Goal: Transaction & Acquisition: Purchase product/service

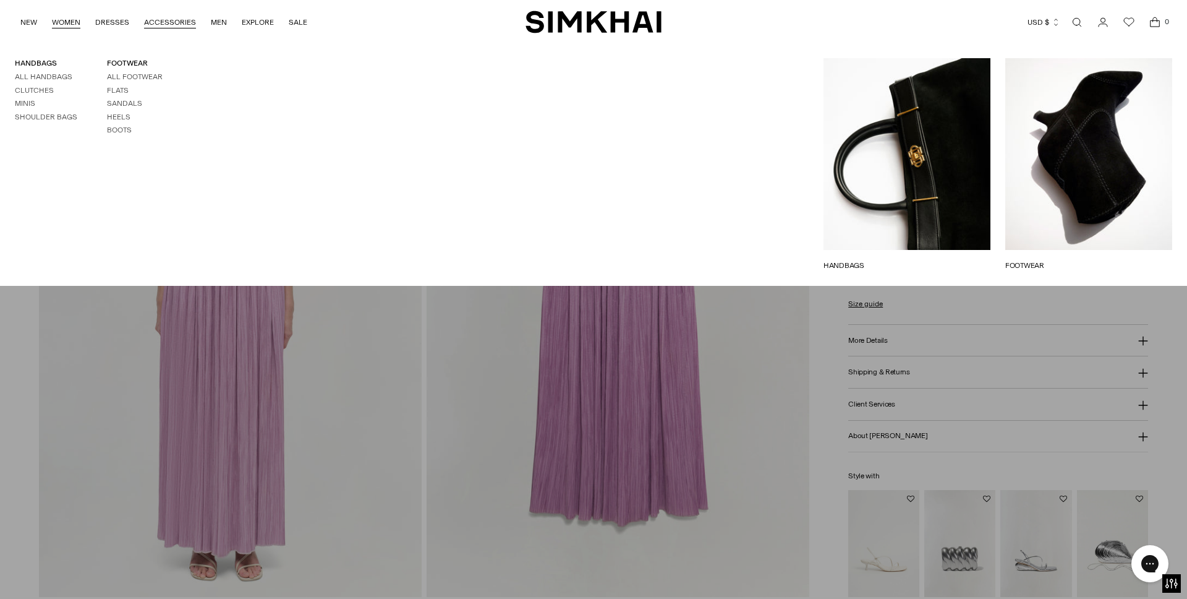
scroll to position [1225, 0]
click at [40, 65] on link "HANDBAGS" at bounding box center [36, 63] width 42 height 9
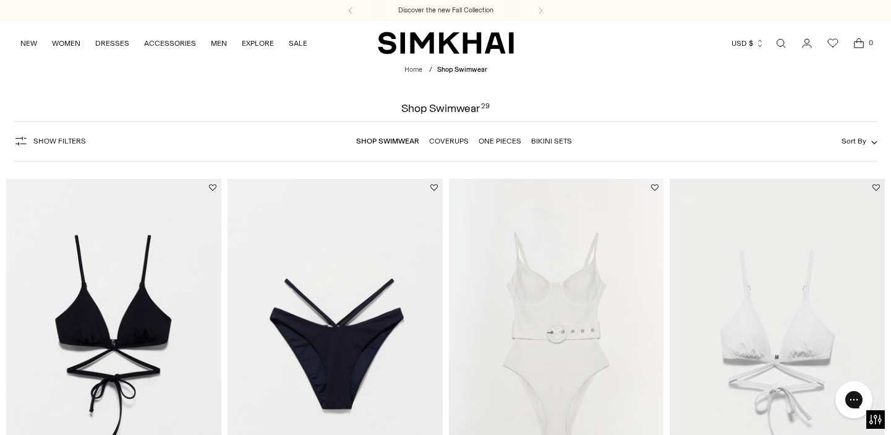
click at [783, 43] on link "Open search modal" at bounding box center [781, 43] width 25 height 25
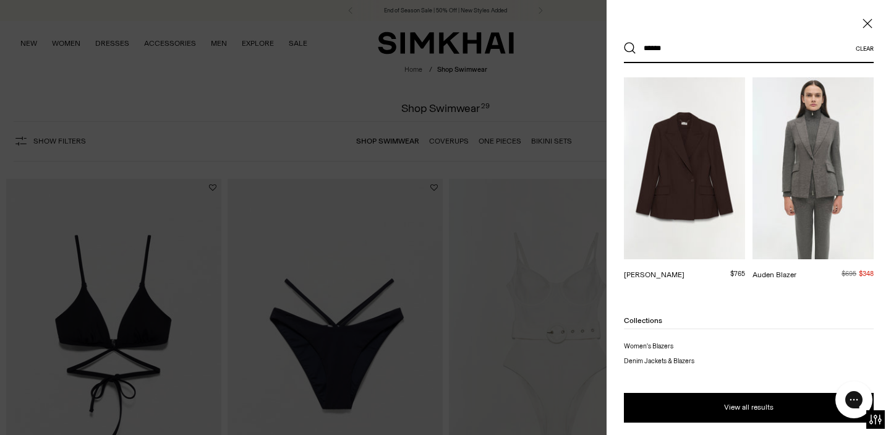
scroll to position [370, 0]
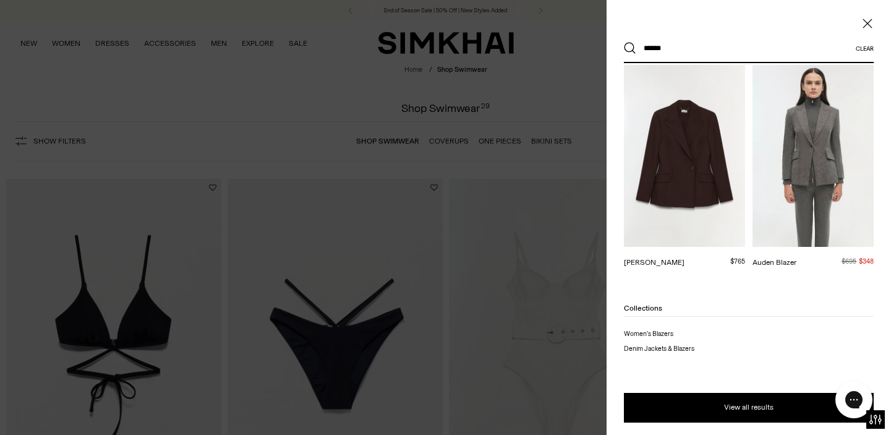
type input "******"
click at [624, 42] on button "Search" at bounding box center [630, 48] width 12 height 12
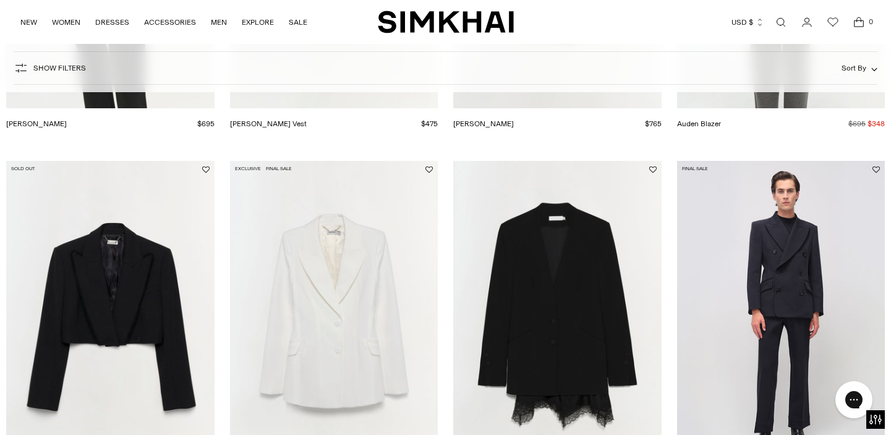
scroll to position [497, 0]
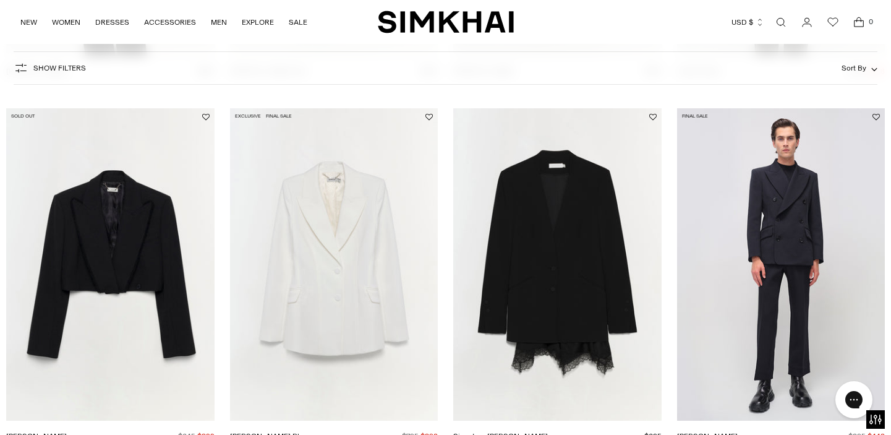
click at [0, 0] on img "Cassian Blazer" at bounding box center [0, 0] width 0 height 0
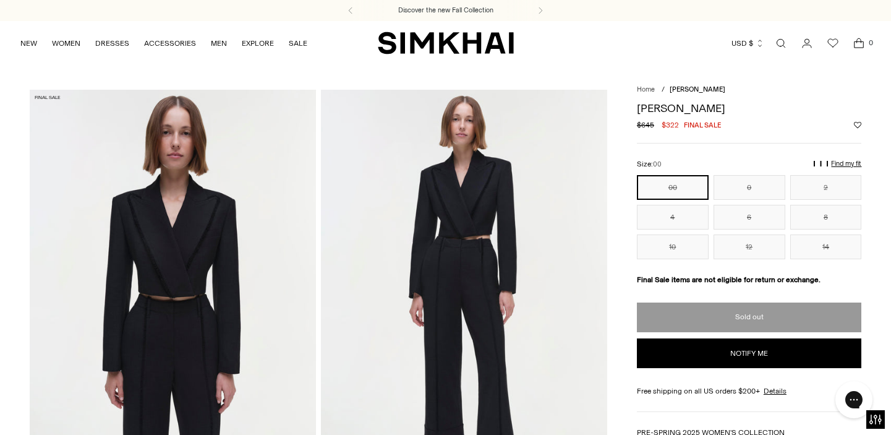
drag, startPoint x: 181, startPoint y: 235, endPoint x: 130, endPoint y: 4, distance: 236.9
